Goal: Information Seeking & Learning: Learn about a topic

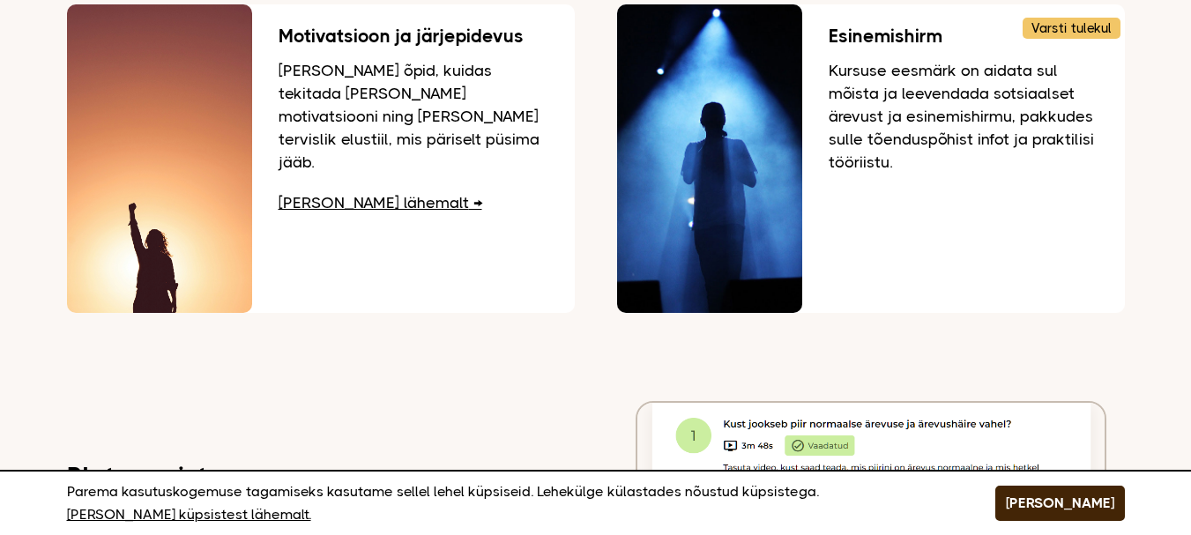
scroll to position [800, 0]
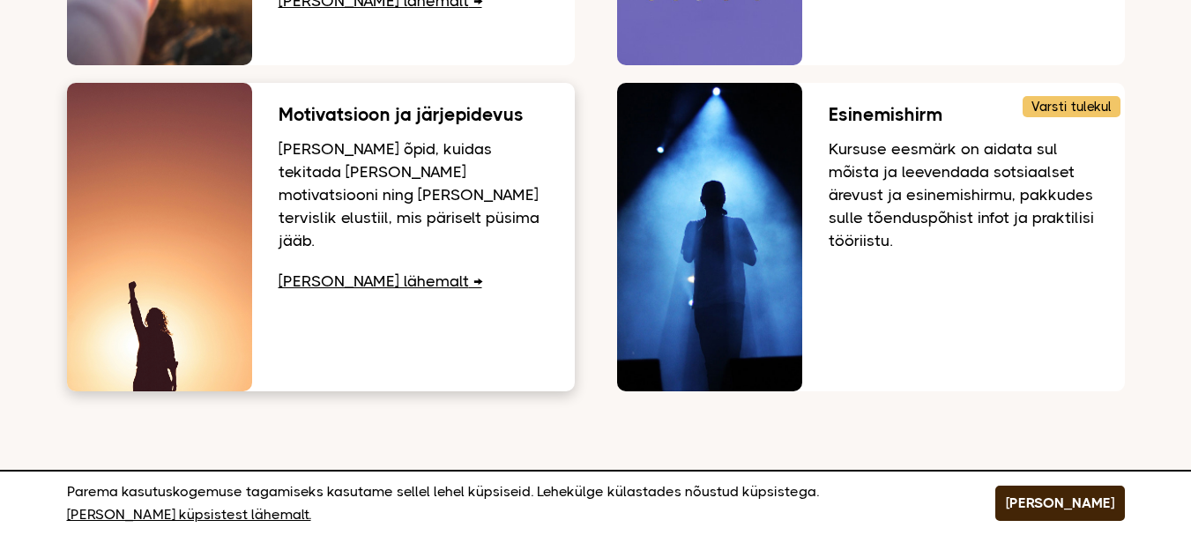
click at [172, 248] on img at bounding box center [159, 237] width 185 height 309
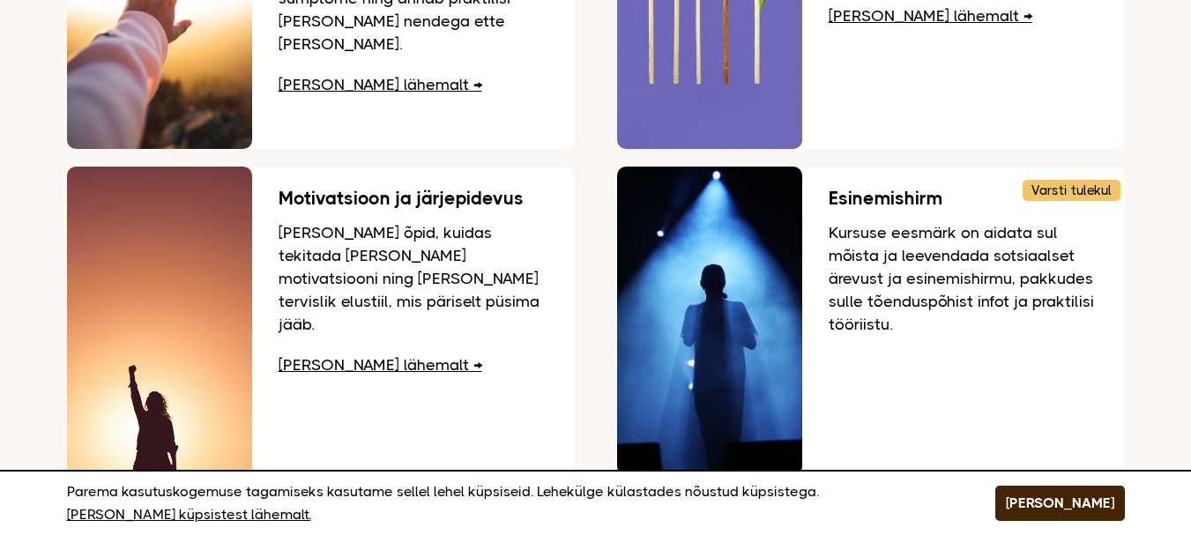
scroll to position [681, 0]
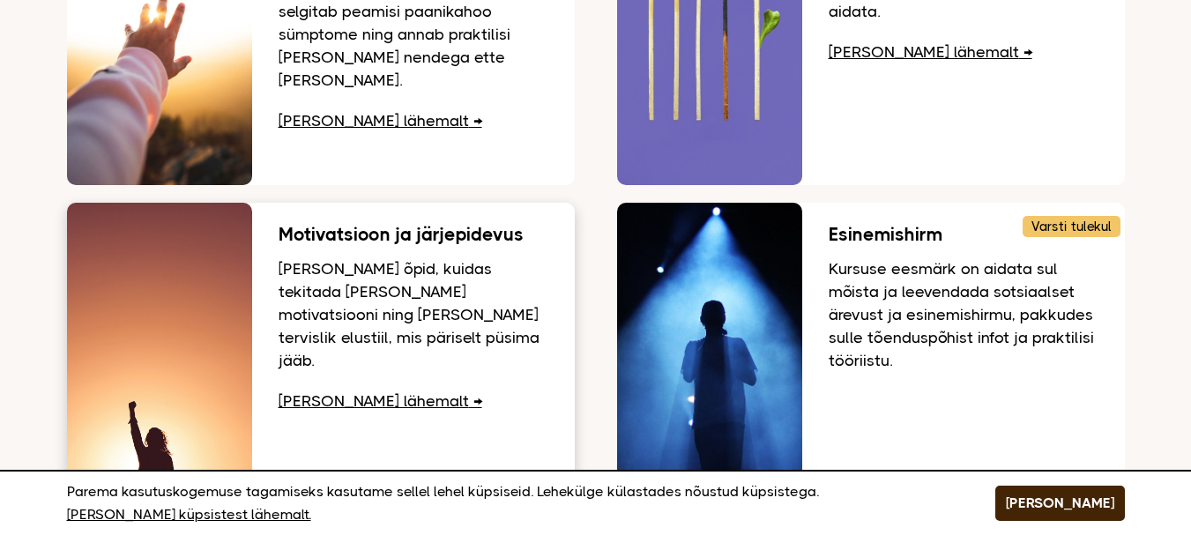
click at [390, 257] on p "Kursusel õpid, kuidas tekitada ja hoida motivatsiooni ning luua endale tervisli…" at bounding box center [414, 314] width 270 height 115
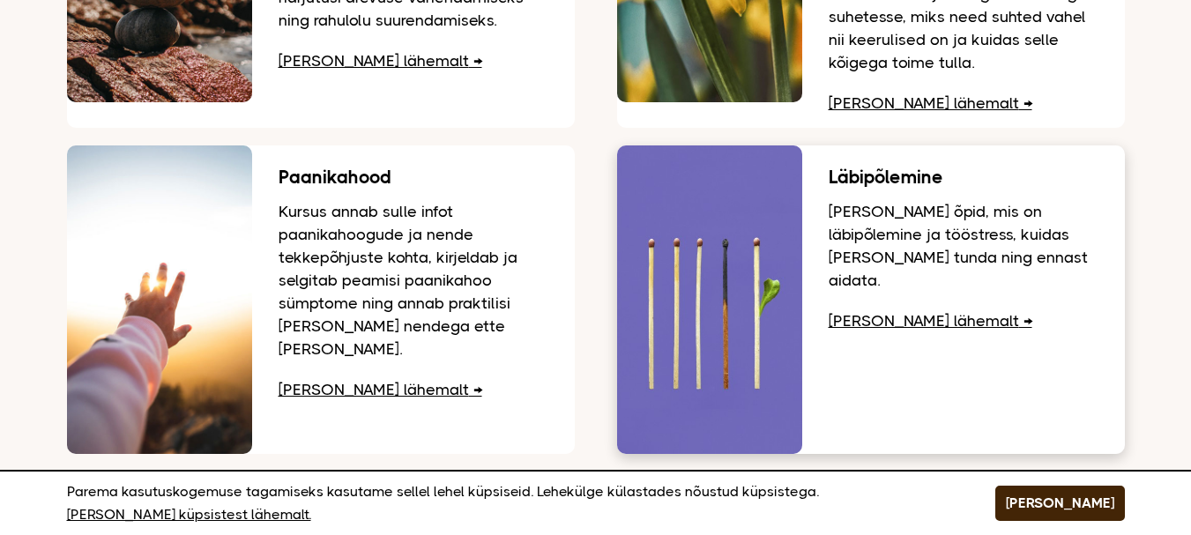
click at [694, 205] on img at bounding box center [709, 299] width 185 height 309
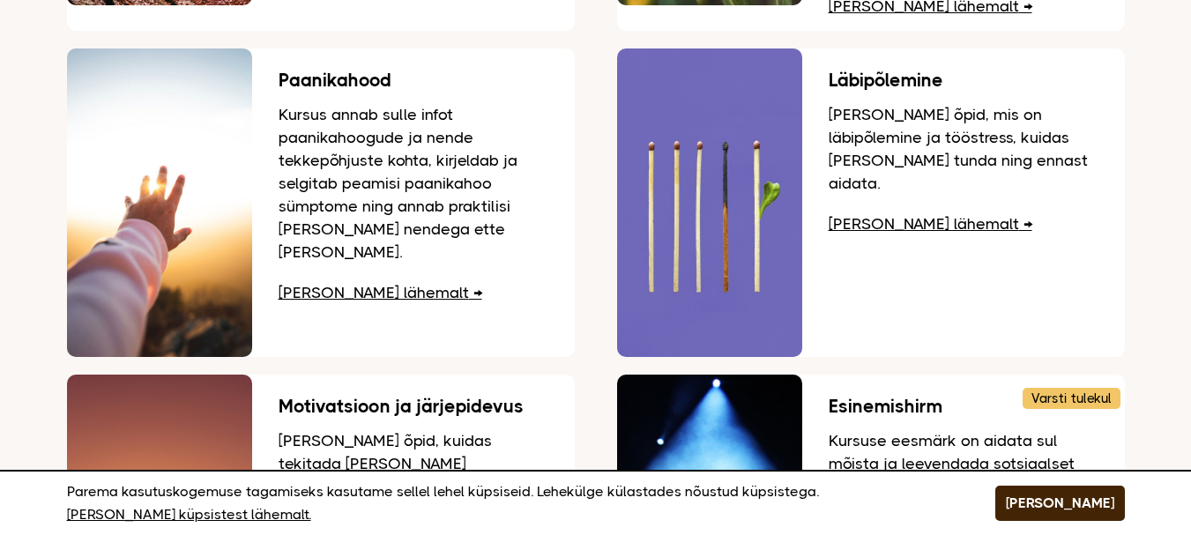
scroll to position [518, 0]
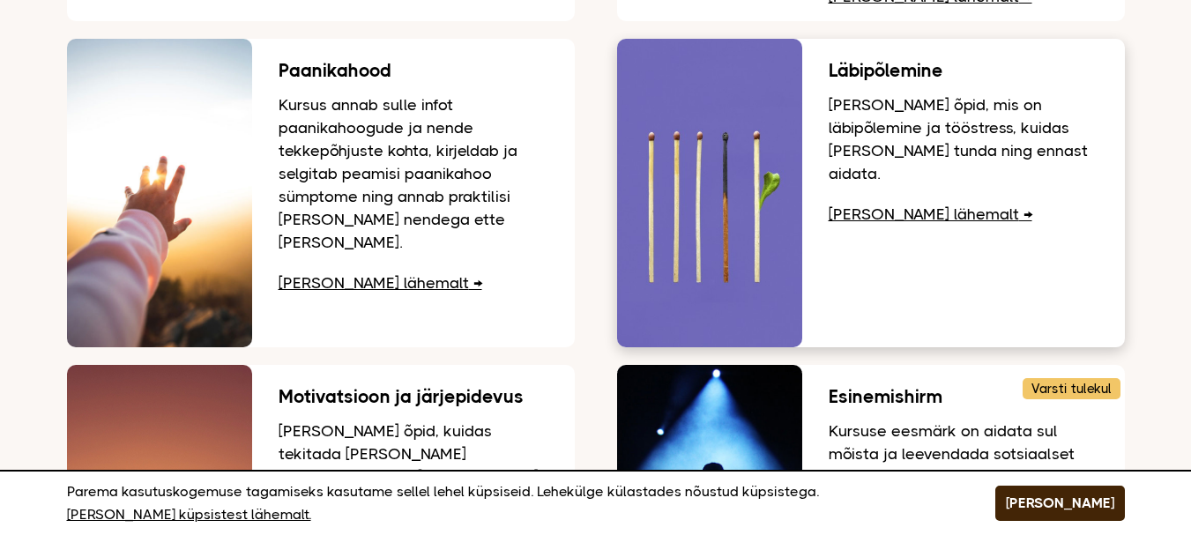
click at [984, 100] on p "Kursusel õpid, mis on läbipõlemine ja tööstress, kuidas neid ära tunda ning enn…" at bounding box center [964, 139] width 270 height 92
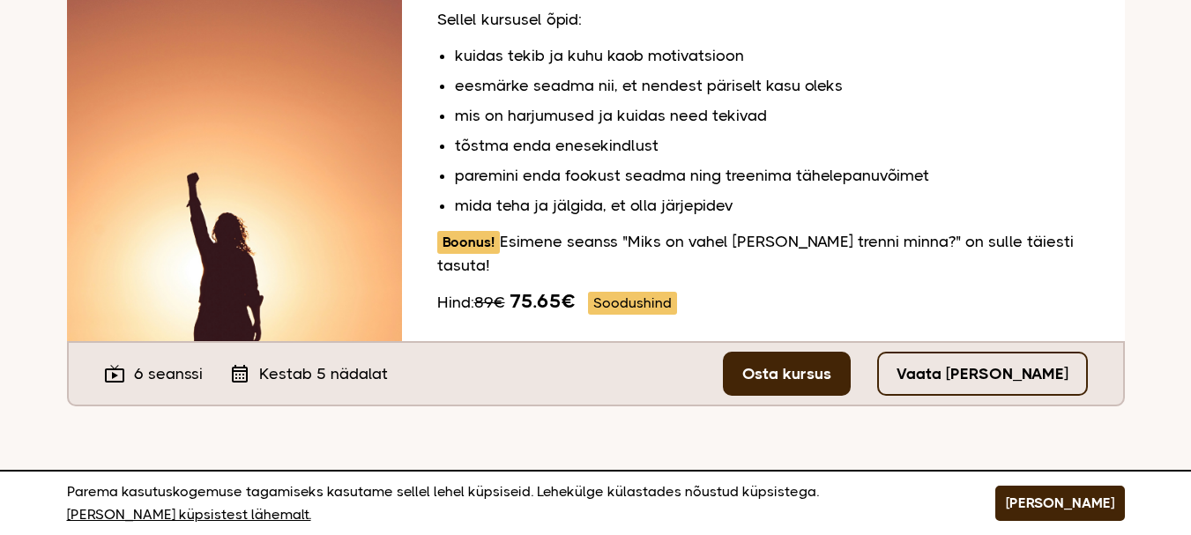
scroll to position [360, 0]
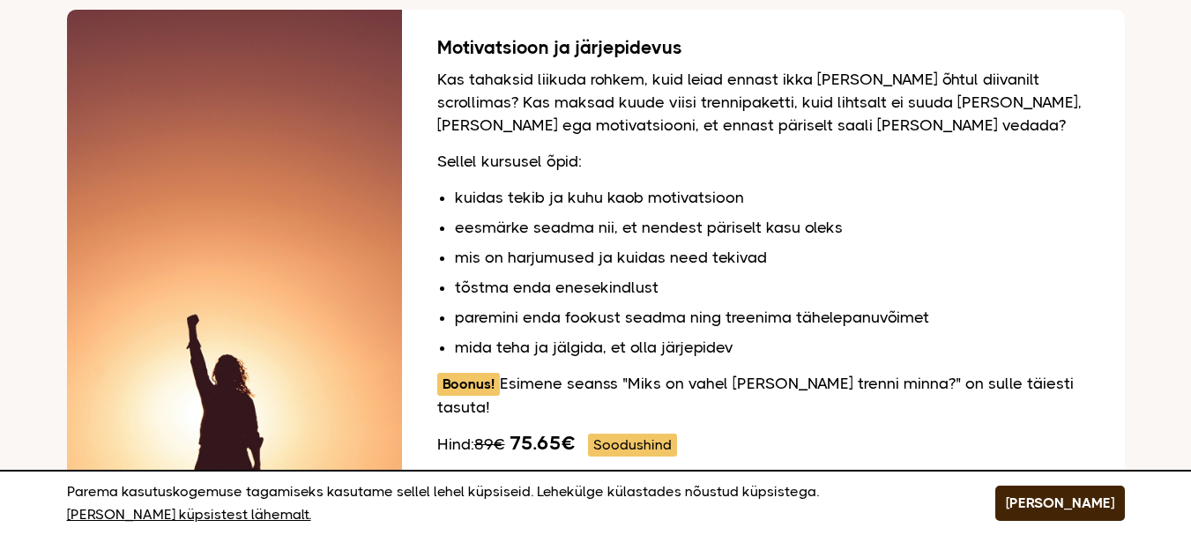
scroll to position [245, 0]
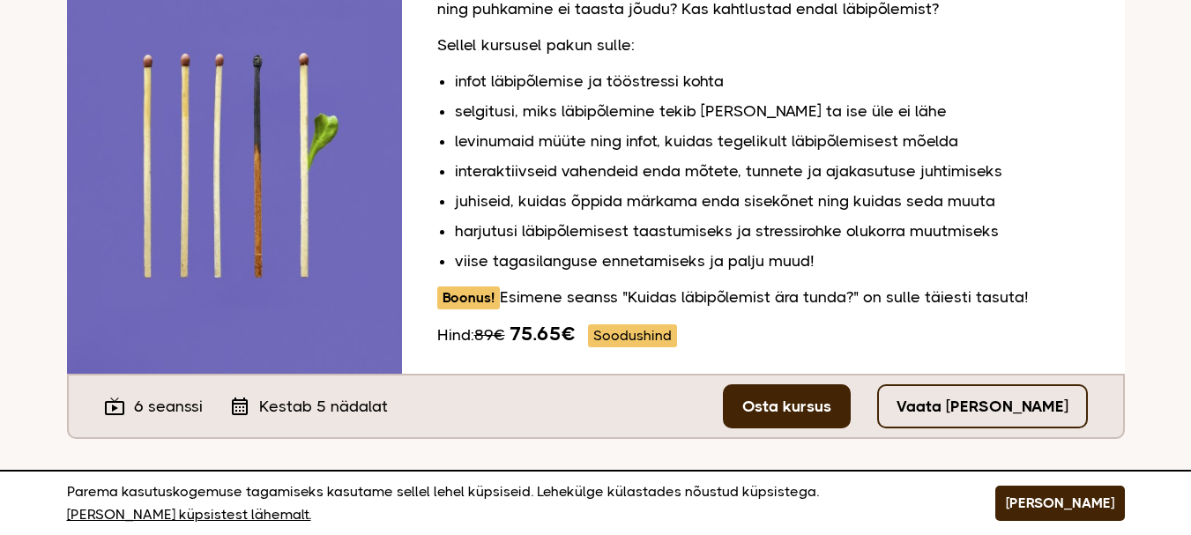
scroll to position [306, 0]
